Goal: Communication & Community: Ask a question

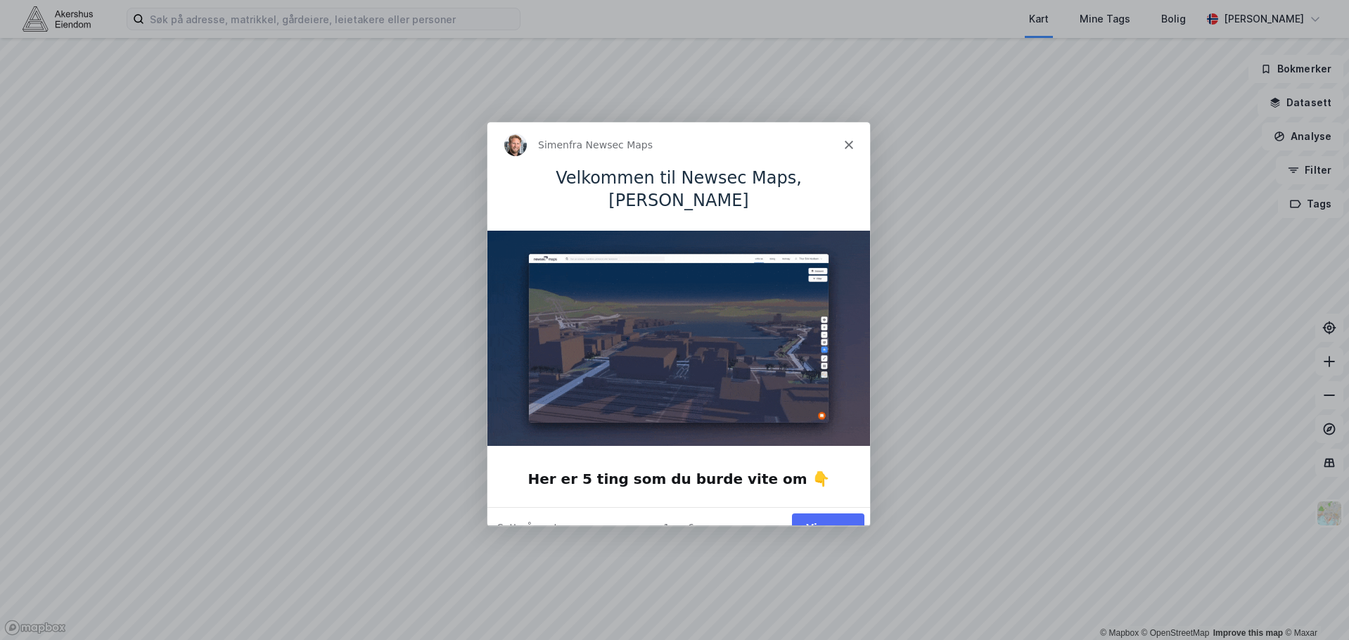
click at [843, 513] on button "Vis meg" at bounding box center [827, 527] width 72 height 29
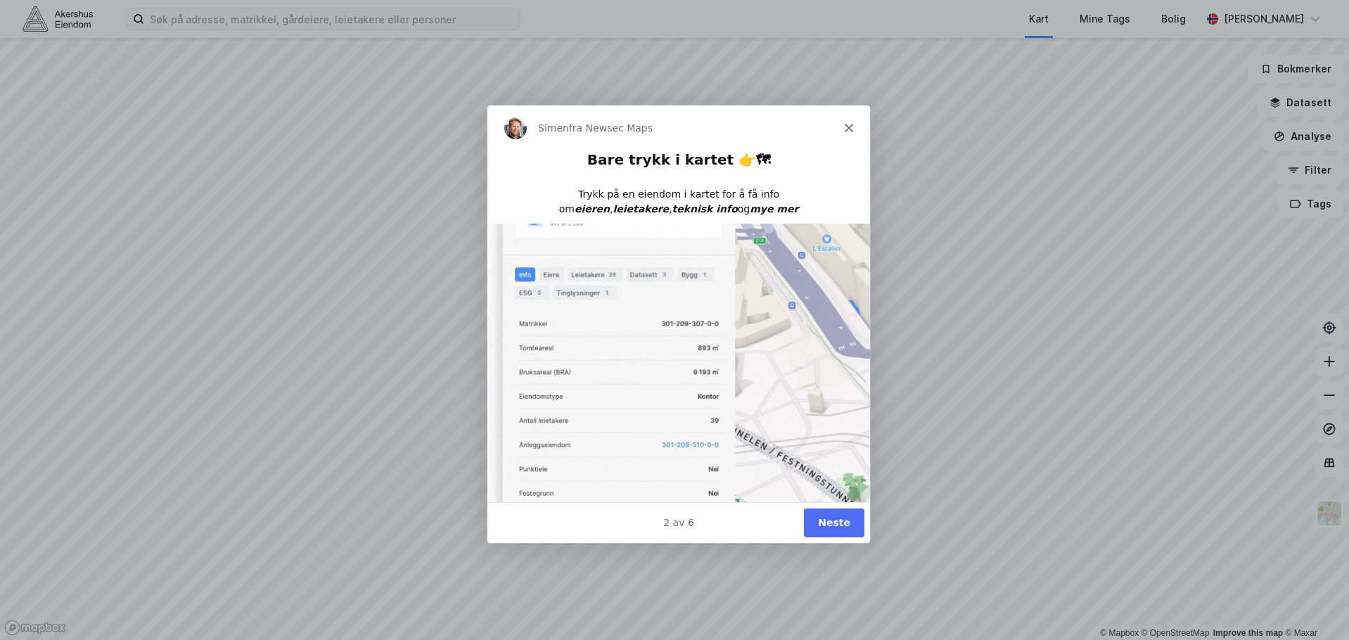
click at [845, 534] on button "Neste" at bounding box center [833, 522] width 60 height 29
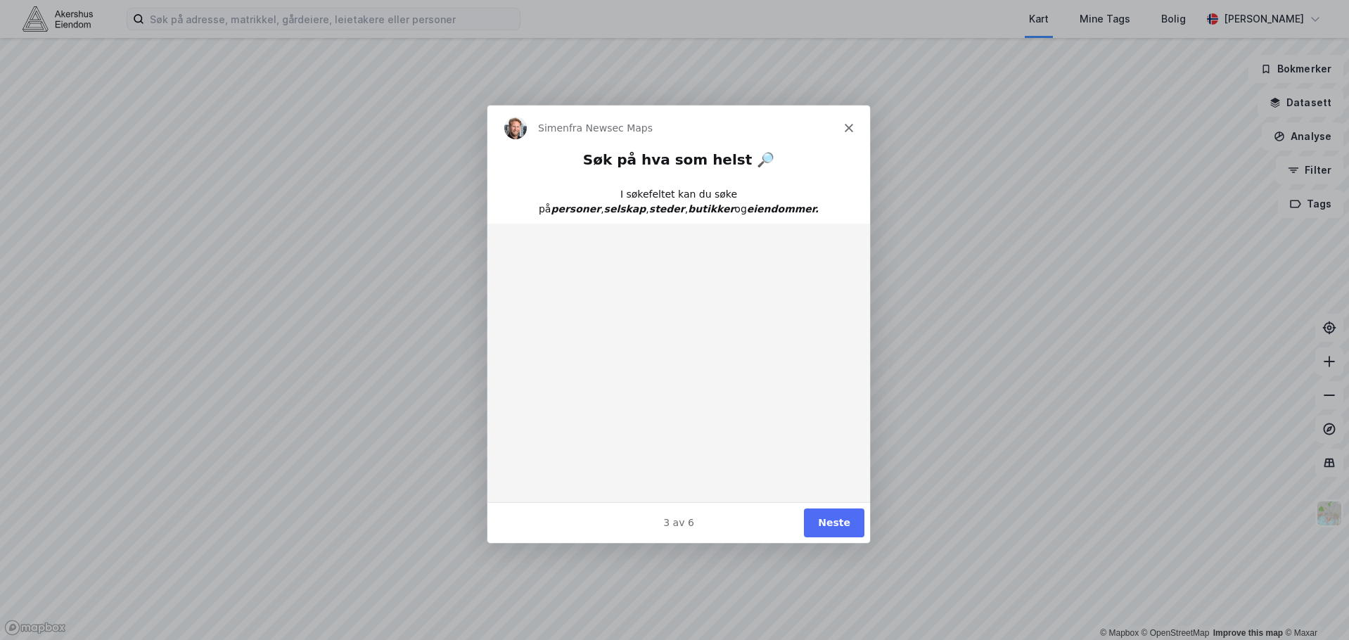
click at [846, 528] on button "Neste" at bounding box center [833, 522] width 60 height 29
click at [845, 522] on button "Neste" at bounding box center [833, 522] width 60 height 29
click at [845, 521] on button "Ferdig" at bounding box center [831, 522] width 63 height 29
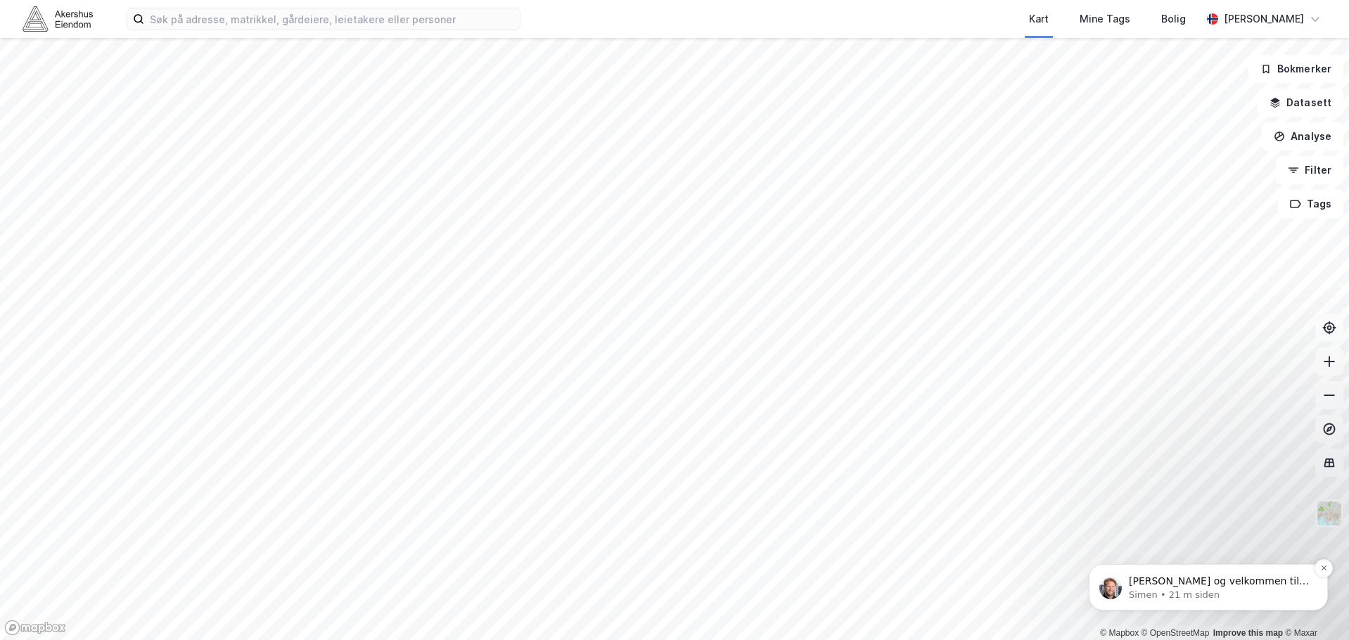
click at [1215, 578] on span "[PERSON_NAME] og velkommen til Newsec Maps, [PERSON_NAME] det er du lurer på så…" at bounding box center [1219, 609] width 180 height 68
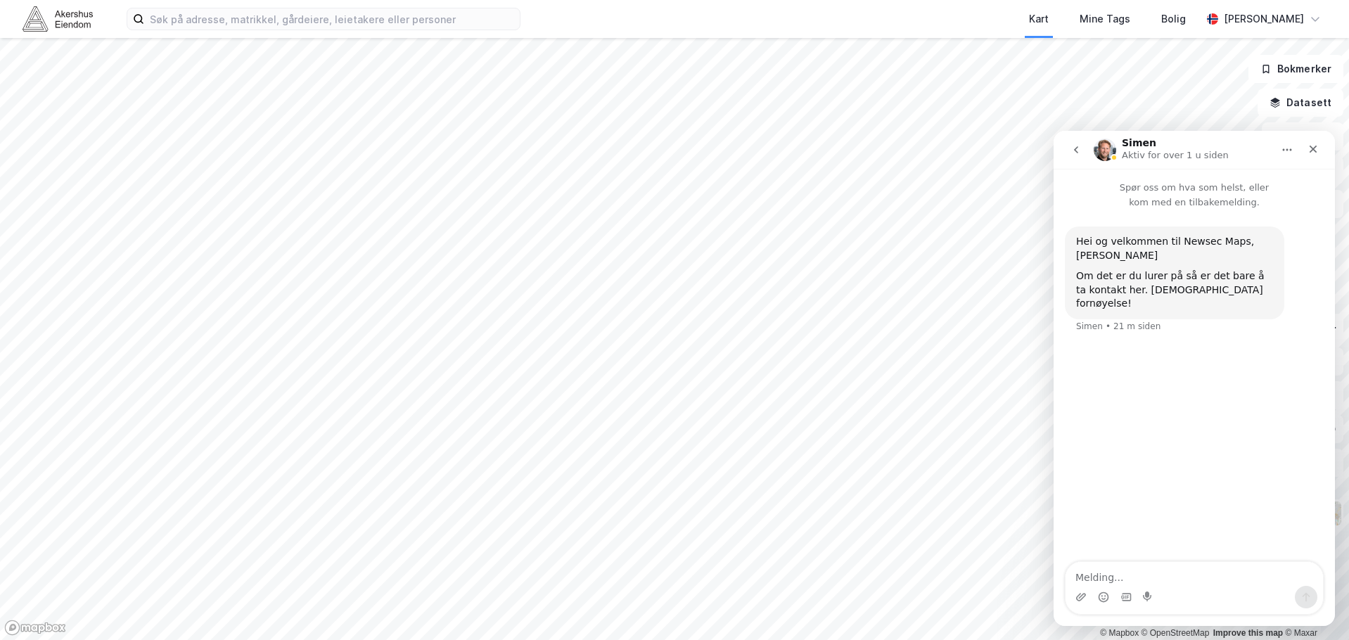
click at [1194, 570] on textarea "Melding..." at bounding box center [1194, 574] width 257 height 24
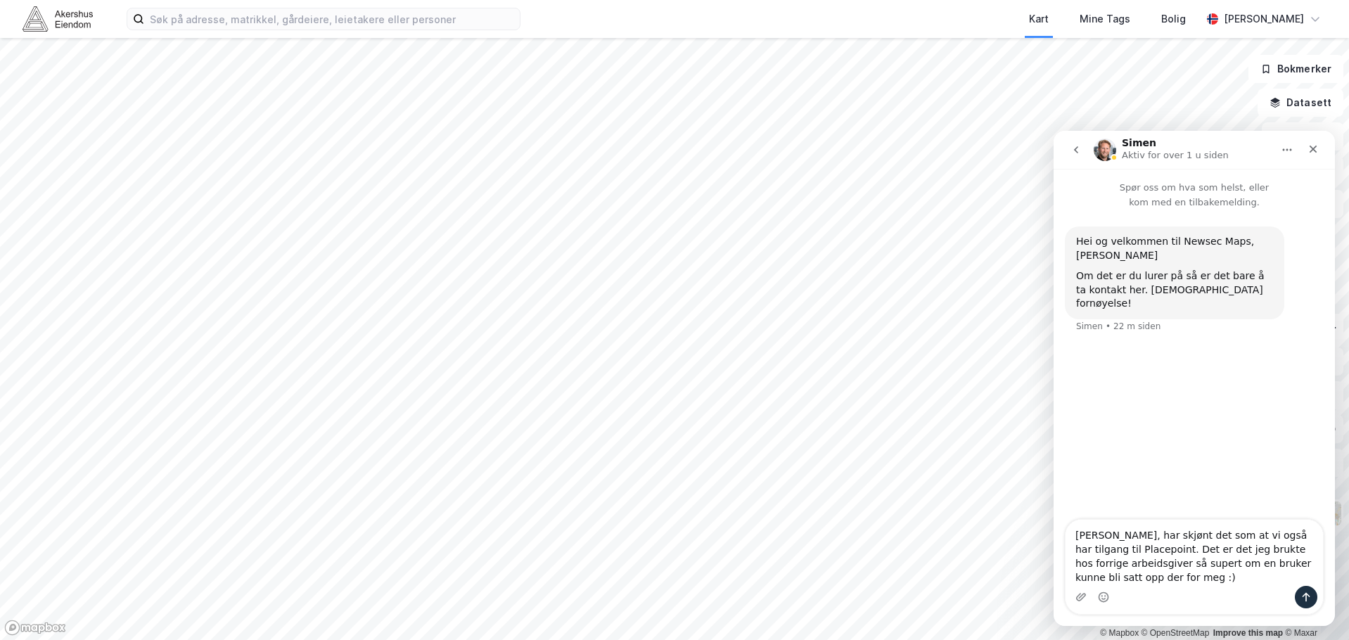
type textarea "Hei Simen, har skjønt det som at vi også har tilgang til Placepoint. Det er det…"
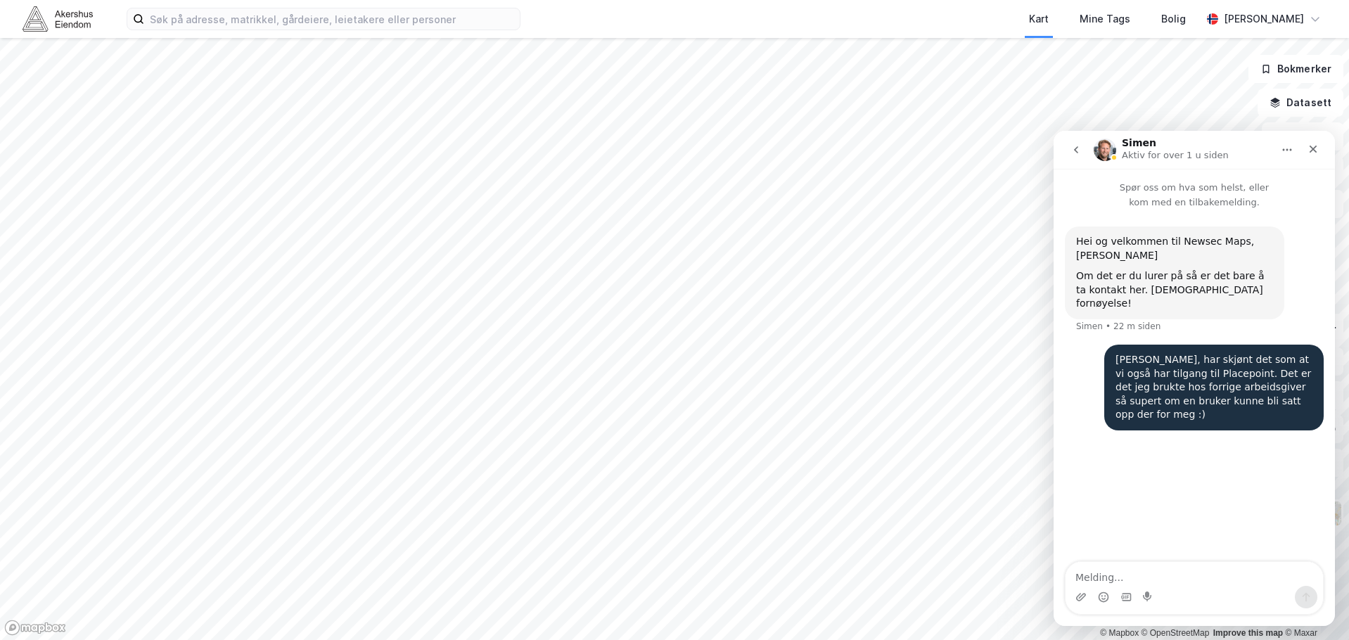
click at [1280, 152] on button "Hjem" at bounding box center [1287, 149] width 27 height 27
click at [1075, 151] on icon "go back" at bounding box center [1076, 149] width 4 height 7
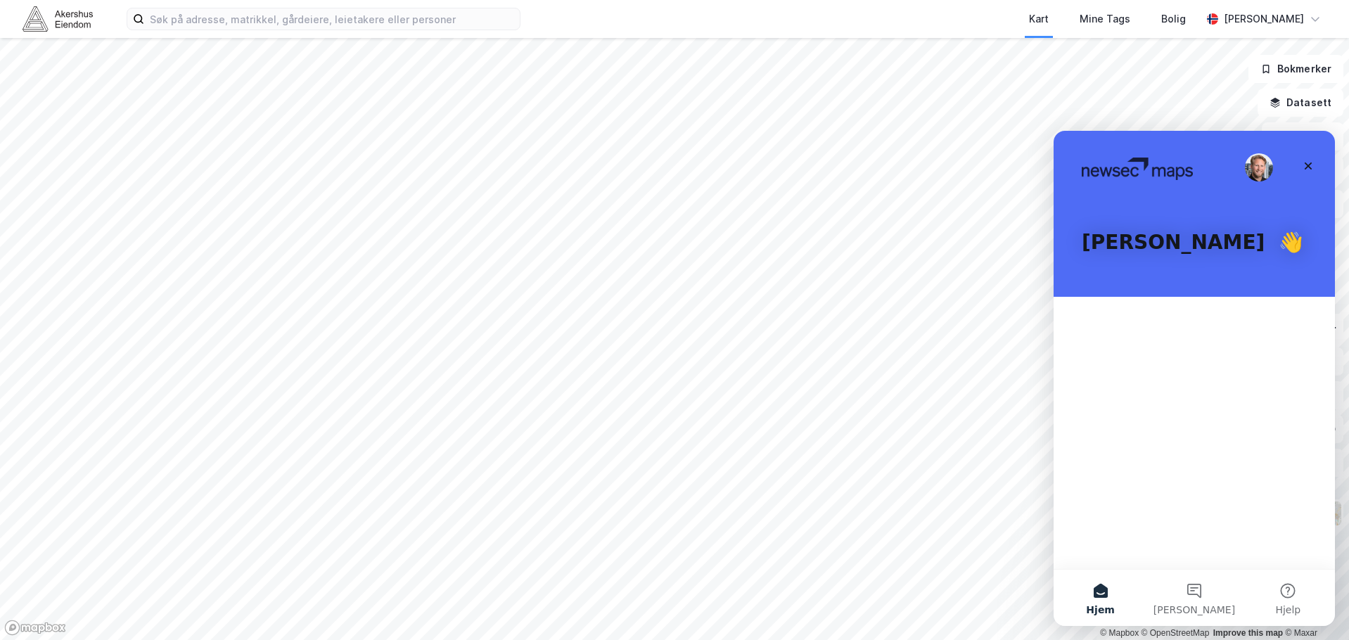
click at [1175, 250] on p "Hei Jeremy 👋" at bounding box center [1194, 243] width 225 height 24
click at [1195, 601] on button "Meldinger" at bounding box center [1194, 598] width 94 height 56
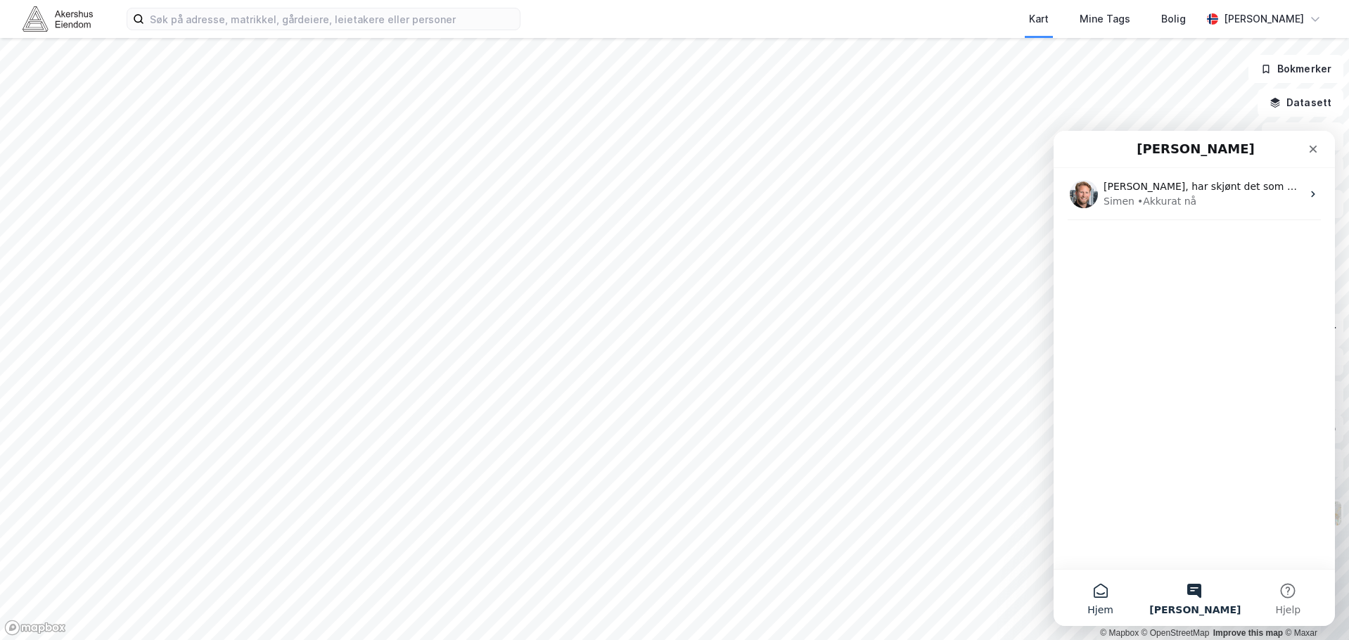
click at [1114, 604] on button "Hjem" at bounding box center [1101, 598] width 94 height 56
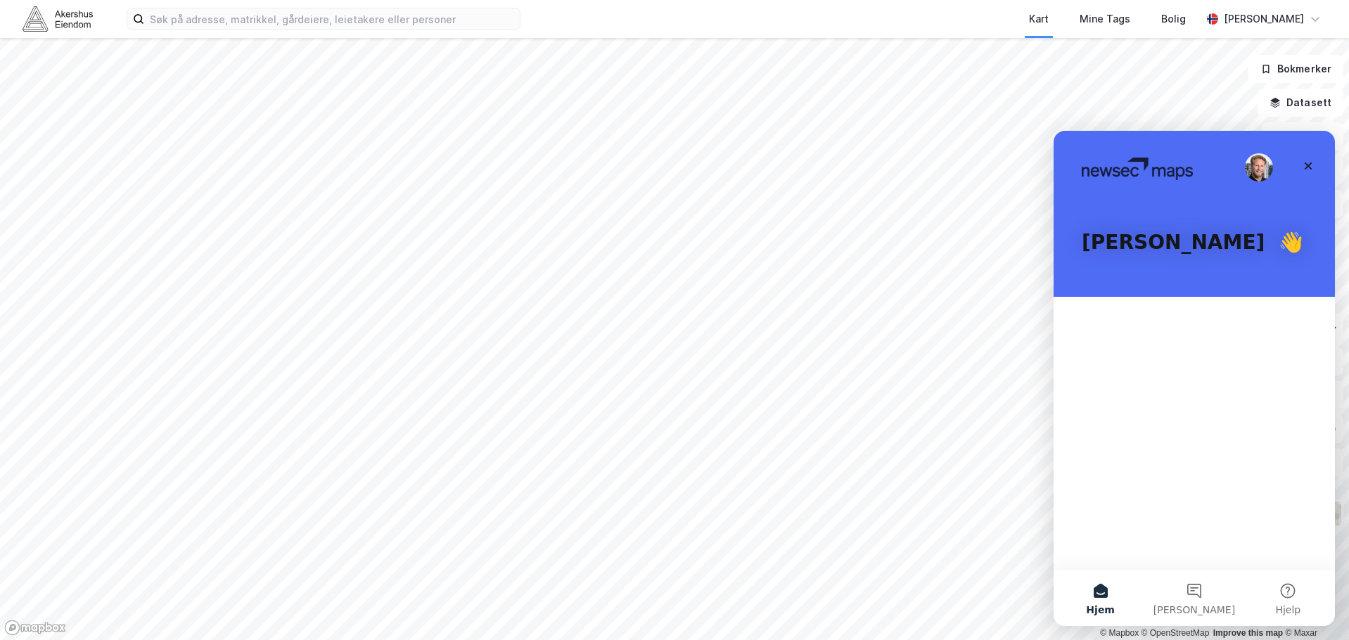
click at [1244, 225] on div "Hei Jeremy 👋" at bounding box center [1194, 214] width 253 height 166
click at [1248, 162] on img "Intercom messenger" at bounding box center [1259, 167] width 28 height 28
click at [1176, 179] on img "Intercom messenger" at bounding box center [1137, 169] width 111 height 23
click at [1167, 264] on div "Hei Jeremy 👋" at bounding box center [1194, 214] width 253 height 166
click at [1210, 605] on span "Meldinger" at bounding box center [1195, 610] width 82 height 10
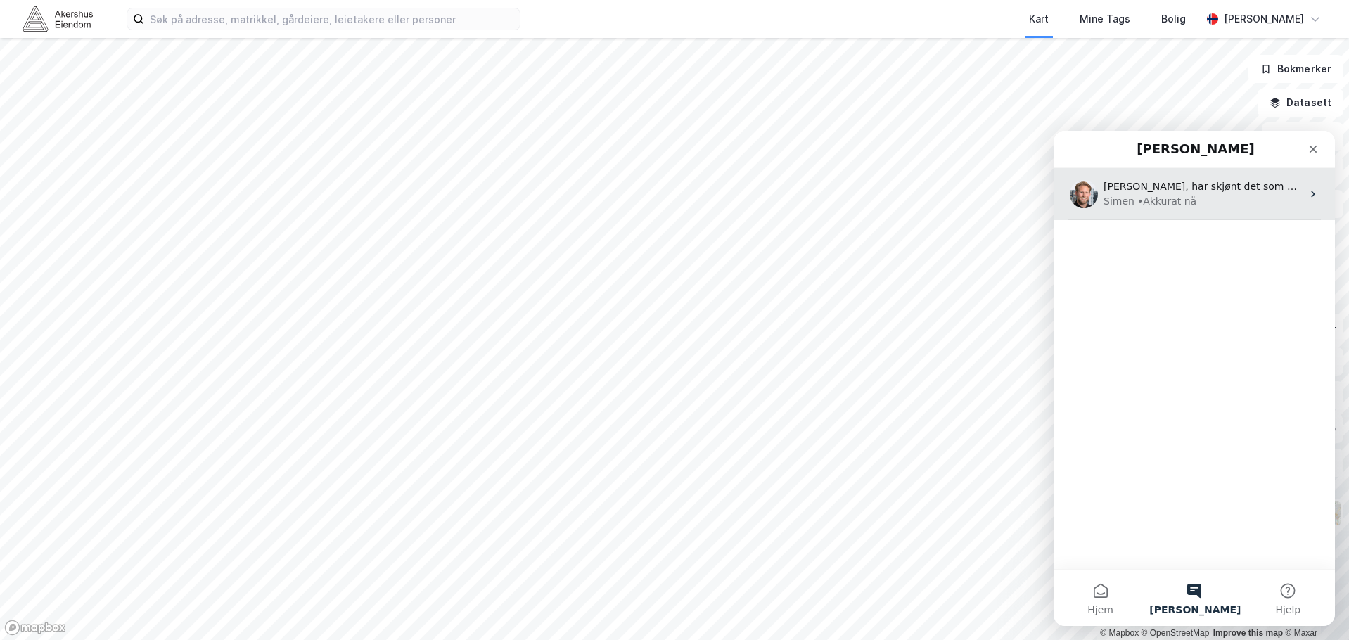
click at [1232, 193] on div "Hei Simen, har skjønt det som at vi også har tilgang til Placepoint. Det er det…" at bounding box center [1203, 186] width 198 height 15
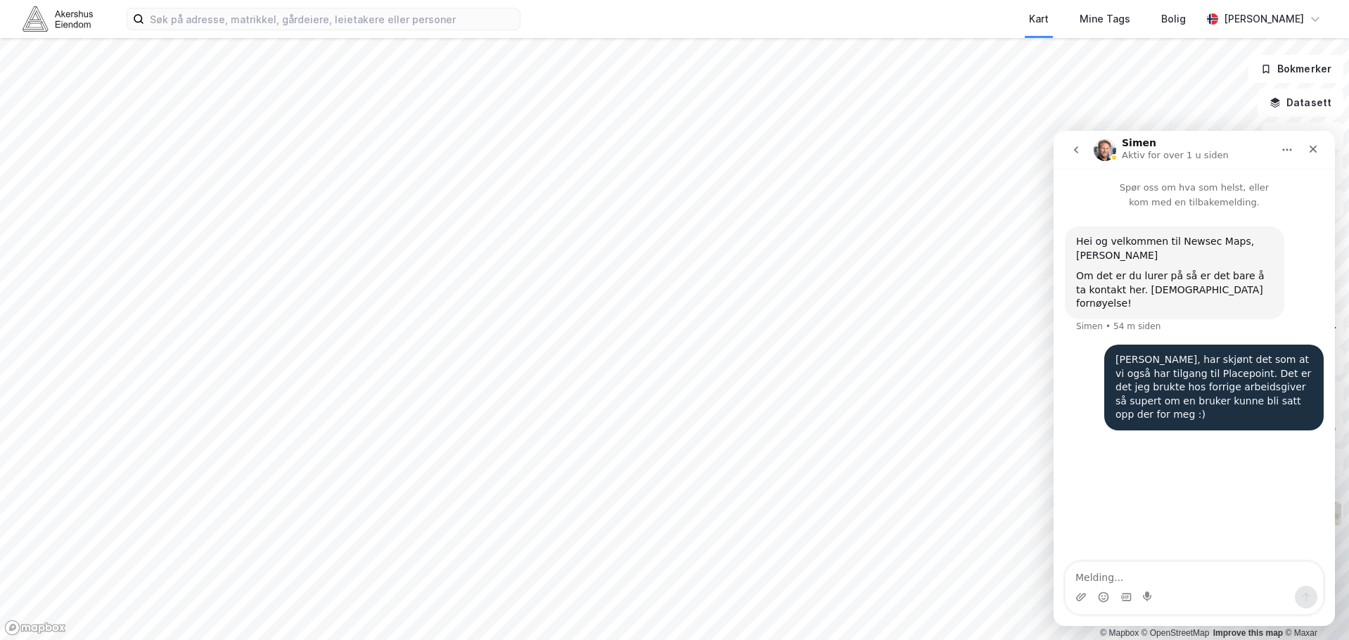
click at [1204, 587] on div "Intercom messenger" at bounding box center [1194, 597] width 257 height 23
click at [1206, 580] on textarea "Melding..." at bounding box center [1194, 574] width 257 height 24
